Goal: Task Accomplishment & Management: Complete application form

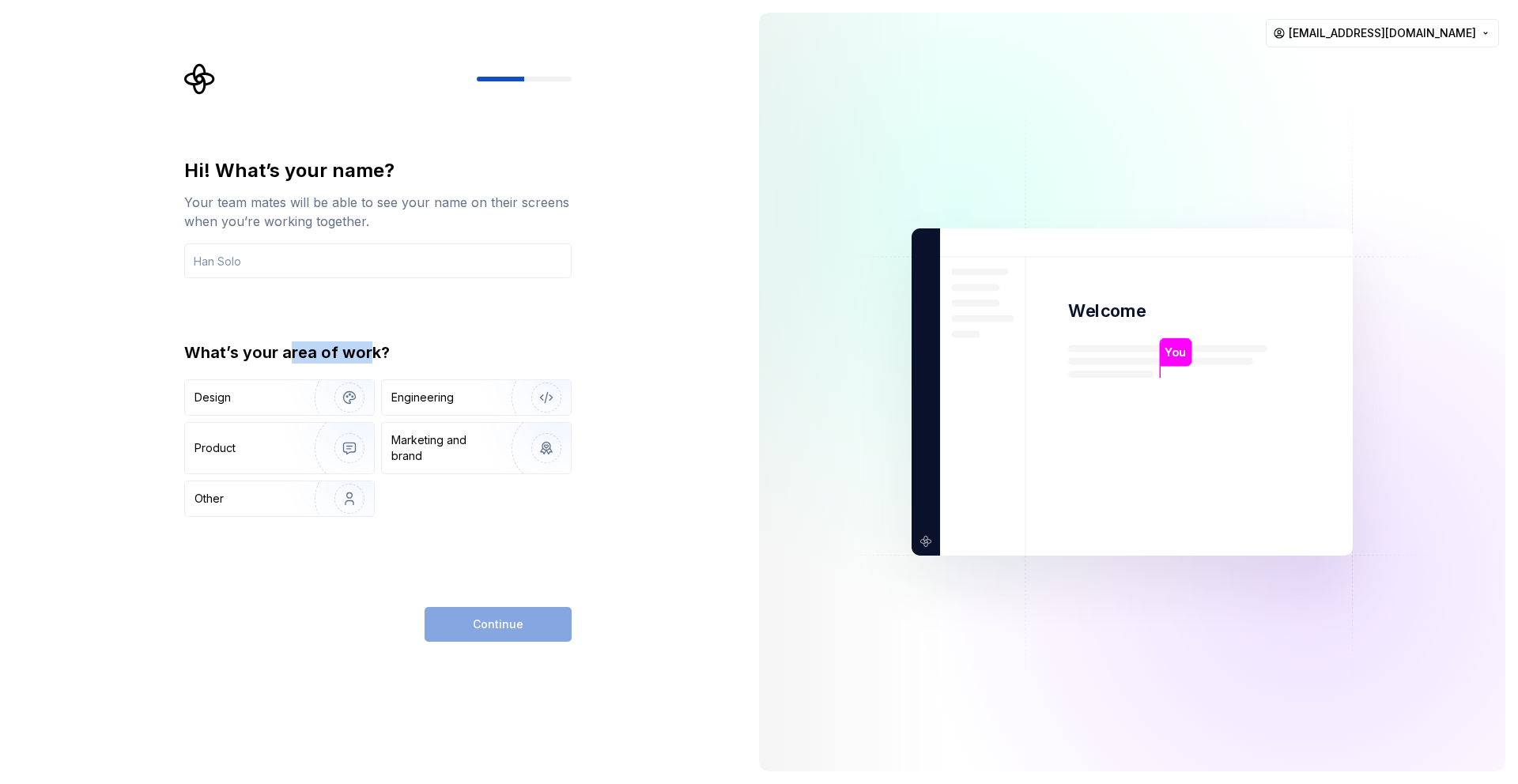
drag, startPoint x: 287, startPoint y: 353, endPoint x: 370, endPoint y: 353, distance: 83.0
click at [370, 353] on div "What’s your area of work?" at bounding box center [378, 353] width 387 height 22
click at [280, 408] on div "Design" at bounding box center [280, 397] width 189 height 35
click at [482, 628] on div "Continue" at bounding box center [498, 624] width 147 height 35
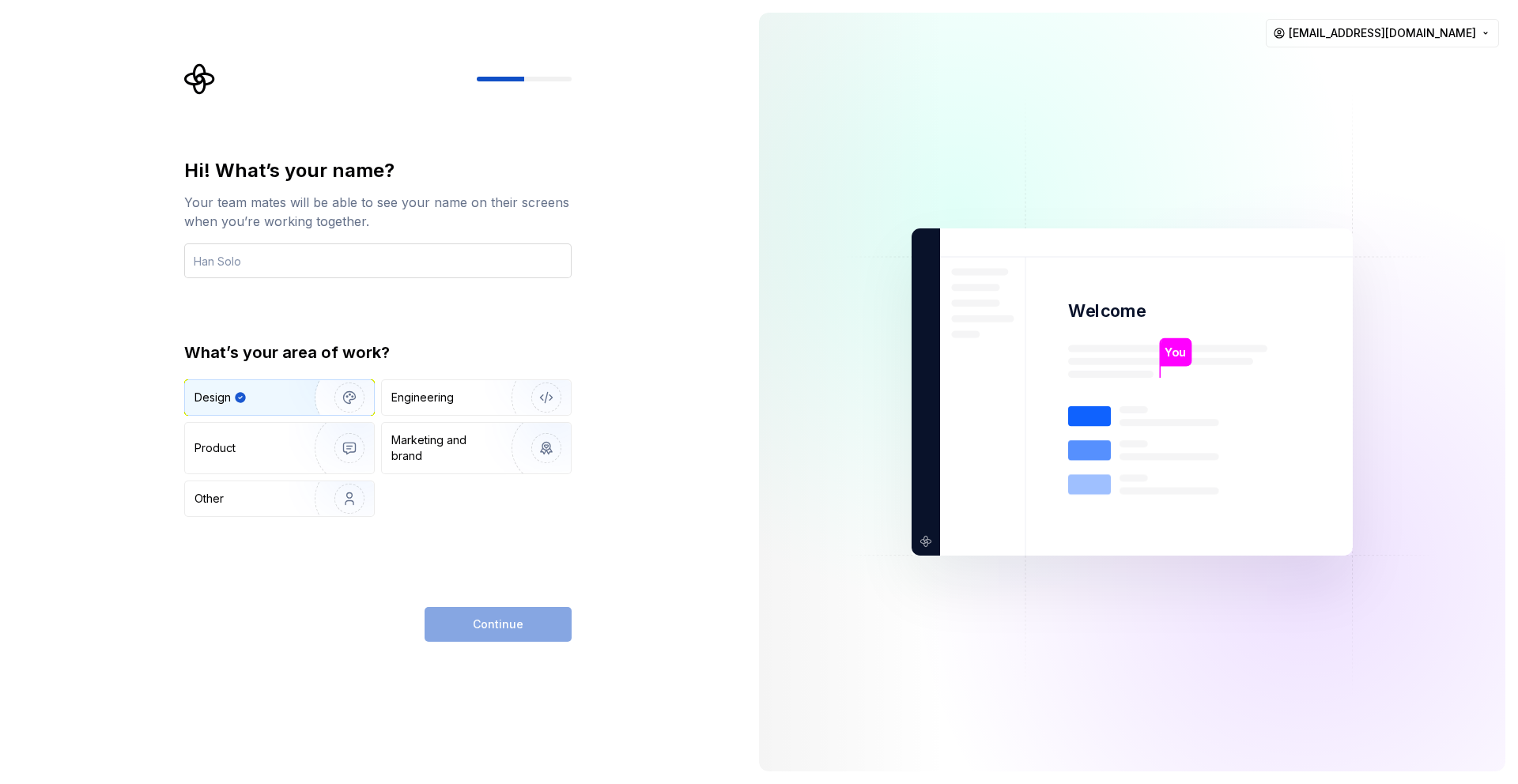
click at [341, 248] on input "text" at bounding box center [378, 260] width 387 height 35
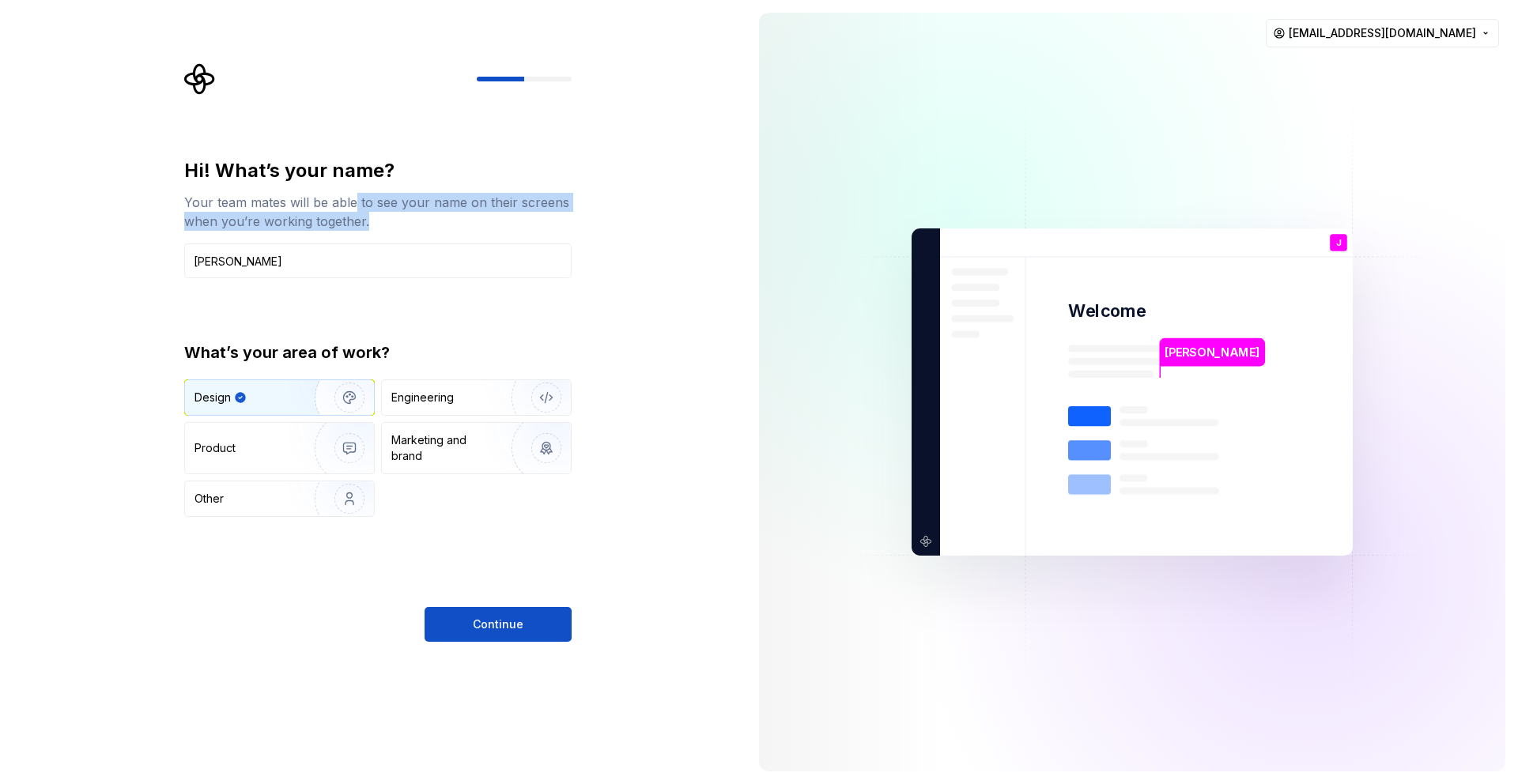
drag, startPoint x: 354, startPoint y: 200, endPoint x: 390, endPoint y: 231, distance: 47.5
click at [390, 231] on div "Hi! What’s your name? Your team mates will be able to see your name on their sc…" at bounding box center [378, 218] width 387 height 120
click at [289, 246] on input "[PERSON_NAME]" at bounding box center [378, 260] width 387 height 35
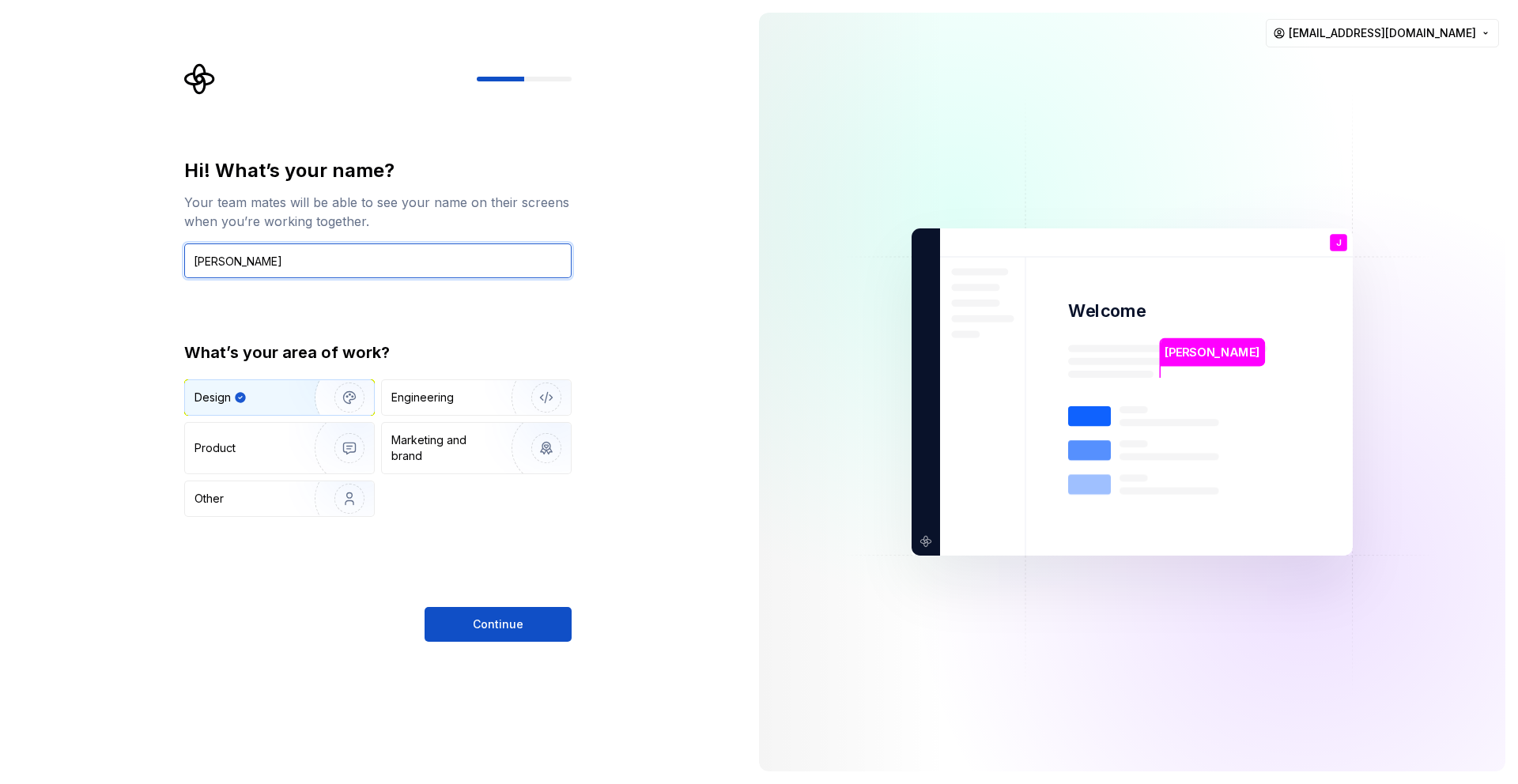
click at [277, 262] on input "[PERSON_NAME]" at bounding box center [378, 260] width 387 height 35
type input "[PERSON_NAME]"
click at [507, 618] on span "Continue" at bounding box center [498, 624] width 51 height 16
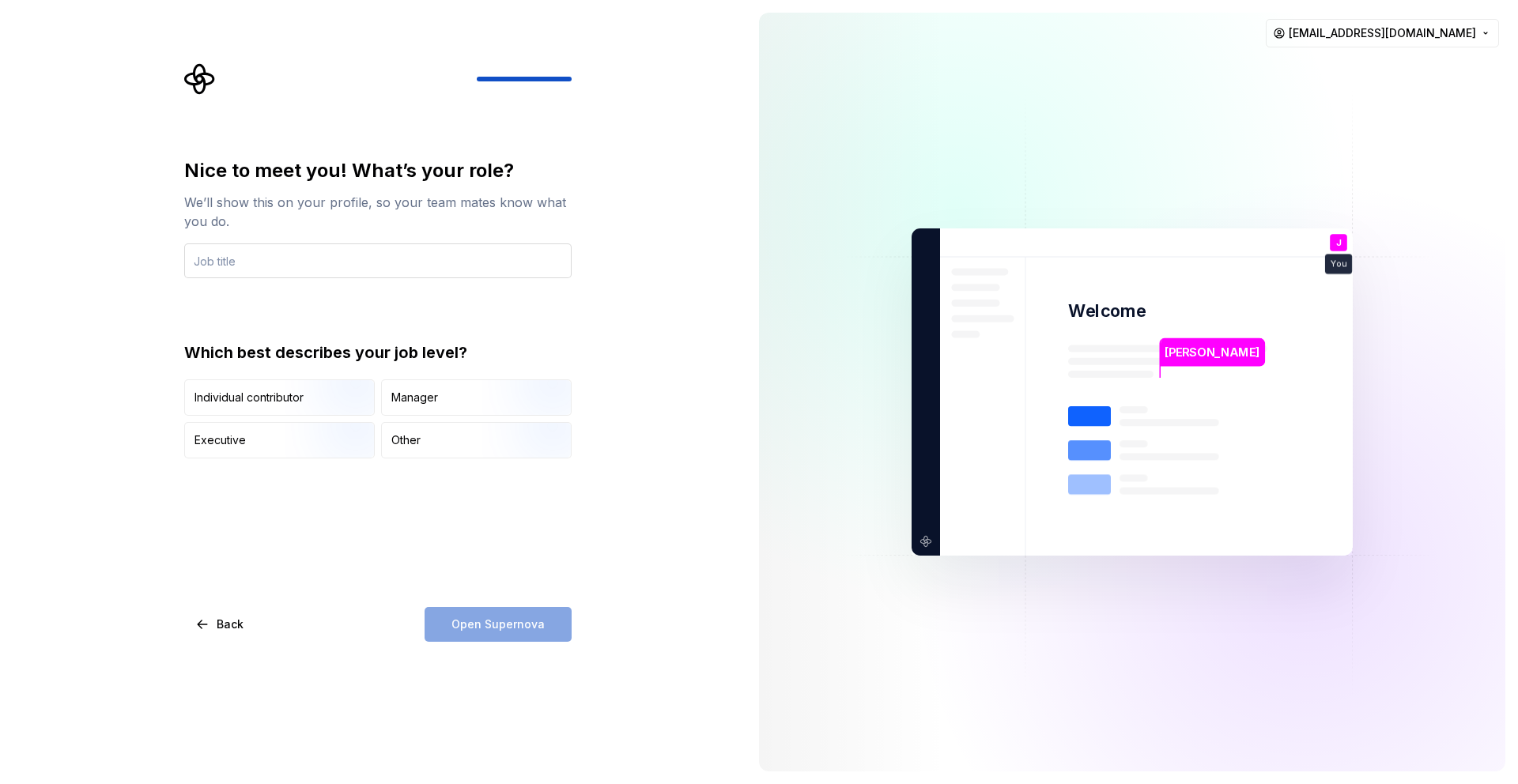
click at [299, 254] on input "text" at bounding box center [378, 260] width 387 height 35
type input "UX Designer"
click at [311, 395] on img "button" at bounding box center [336, 416] width 101 height 106
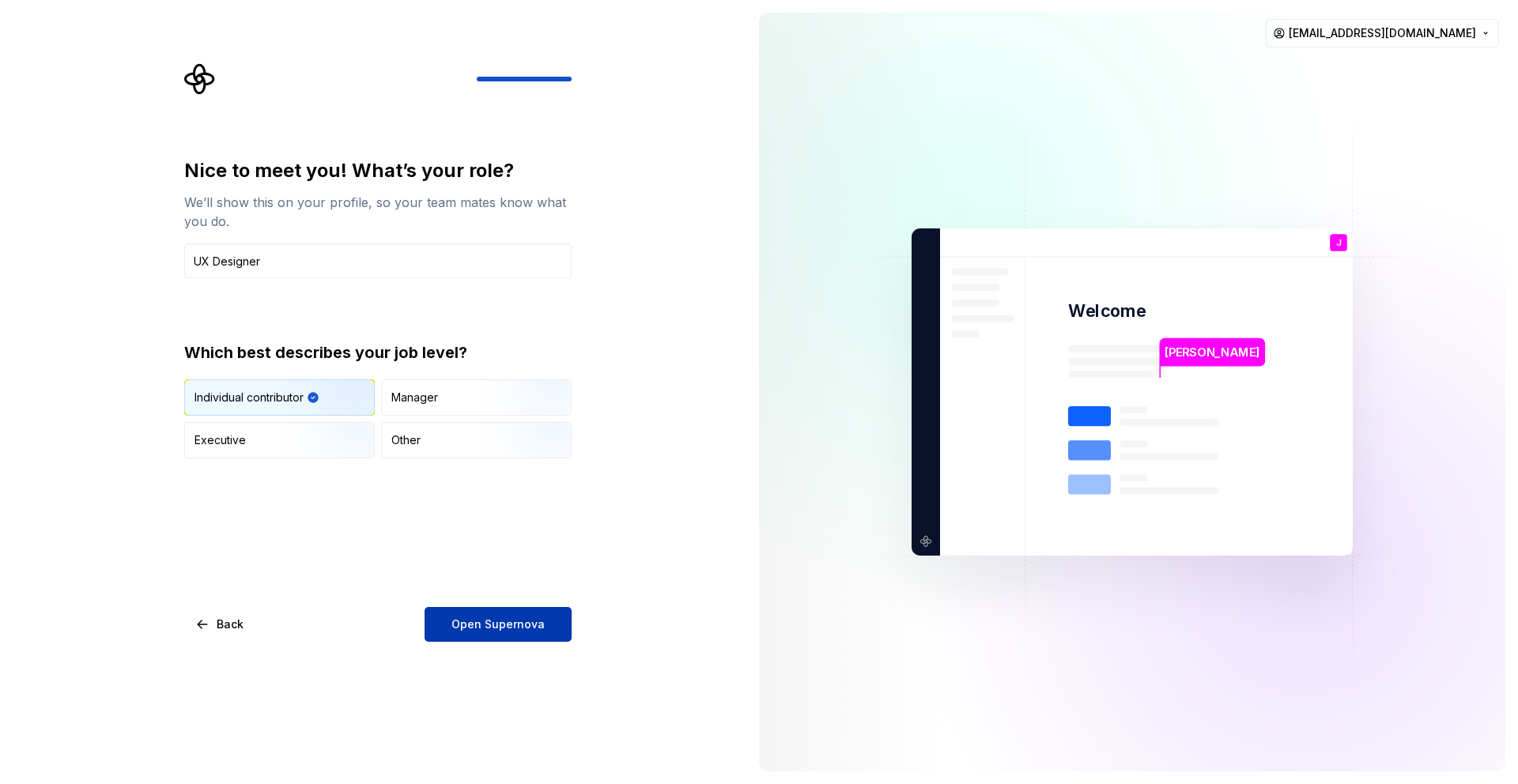
click at [499, 624] on span "Open Supernova" at bounding box center [498, 624] width 94 height 16
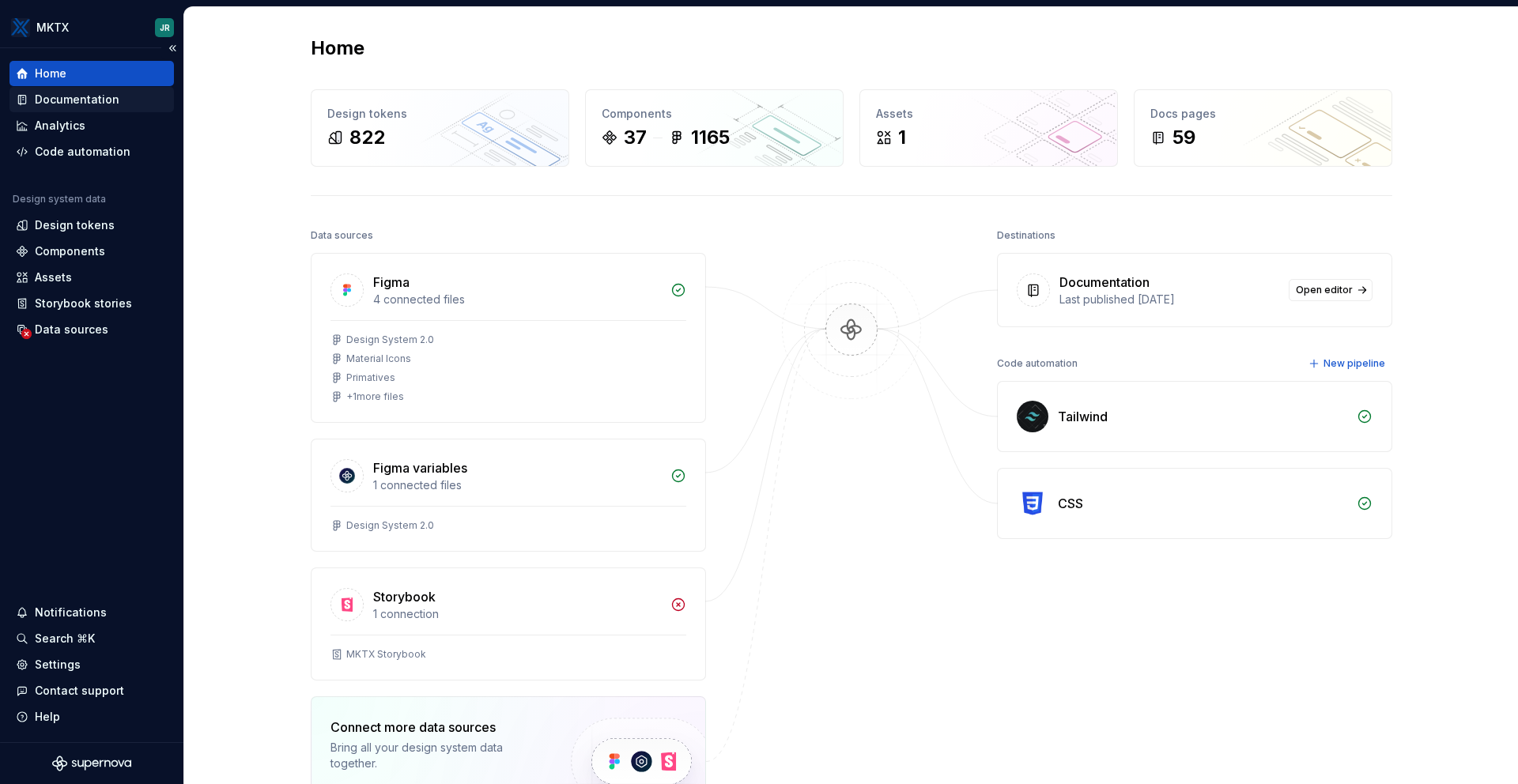
click at [99, 101] on div "Documentation" at bounding box center [77, 99] width 84 height 16
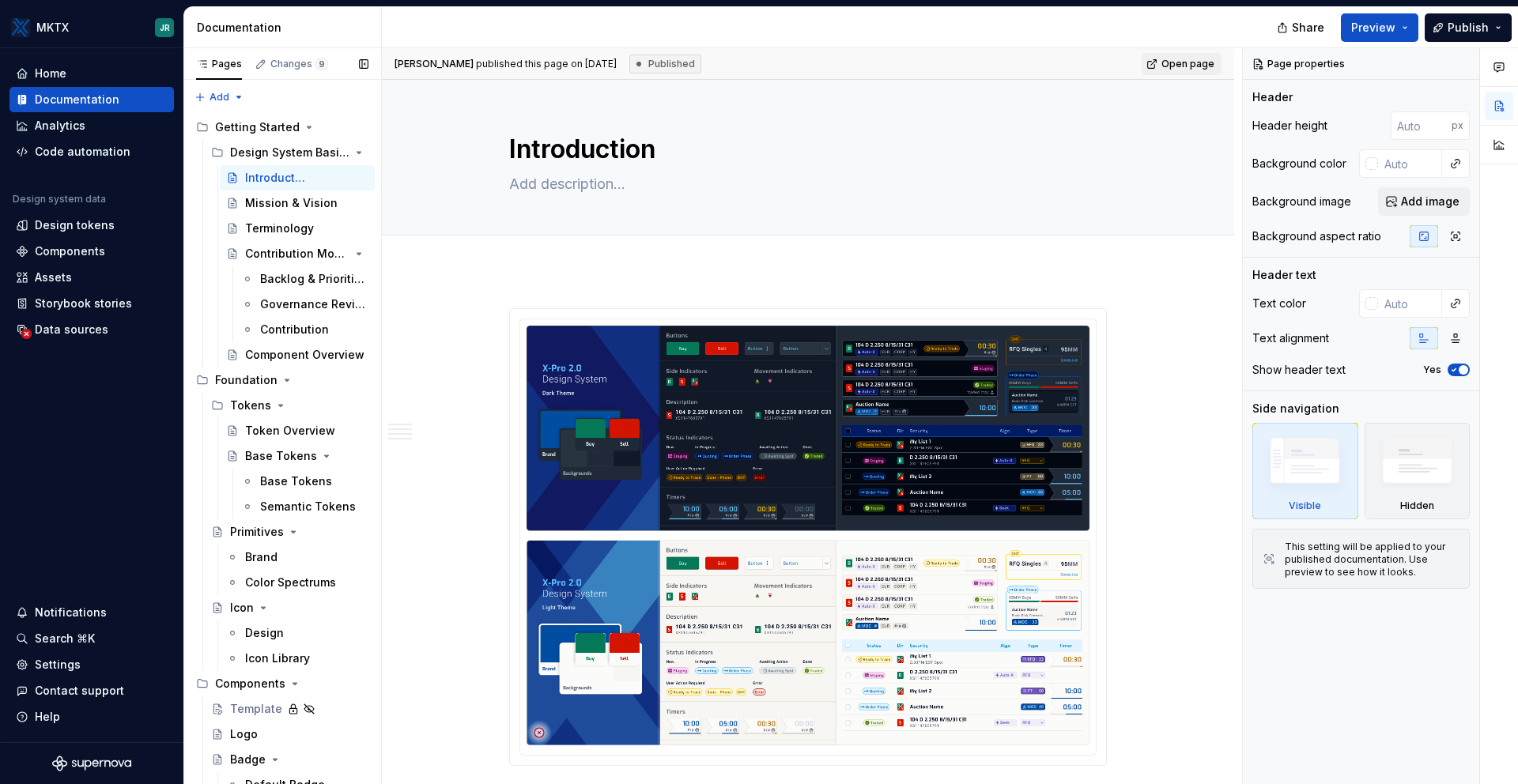
type textarea "*"
